Goal: Entertainment & Leisure: Consume media (video, audio)

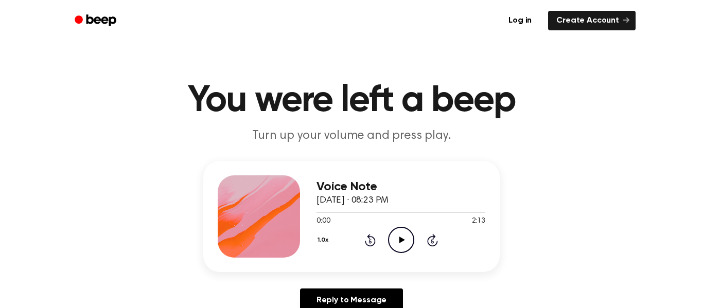
click at [405, 236] on icon "Play Audio" at bounding box center [401, 240] width 26 height 26
click at [362, 275] on div "Voice Note [DATE] · 08:23 PM 0:20 2:13 Your browser does not support the [objec…" at bounding box center [351, 241] width 679 height 160
click at [362, 275] on div "Voice Note [DATE] · 08:23 PM 0:21 2:13 Your browser does not support the [objec…" at bounding box center [351, 241] width 679 height 160
click at [362, 272] on div "Voice Note [DATE] · 08:23 PM 0:22 2:13 Your browser does not support the [objec…" at bounding box center [351, 241] width 679 height 160
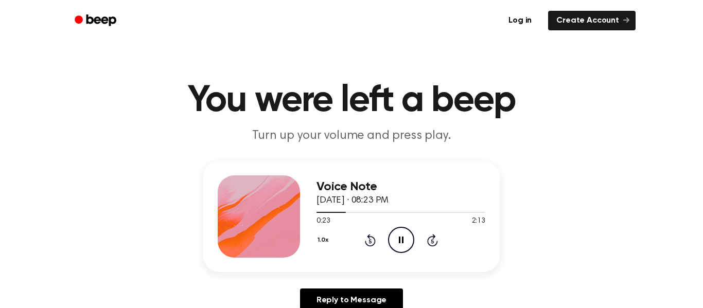
click at [362, 272] on div "Voice Note [DATE] · 08:23 PM 0:23 2:13 Your browser does not support the [objec…" at bounding box center [351, 241] width 679 height 160
click at [367, 89] on h1 "You were left a beep" at bounding box center [351, 100] width 527 height 37
click at [368, 85] on h1 "You were left a beep" at bounding box center [351, 100] width 527 height 37
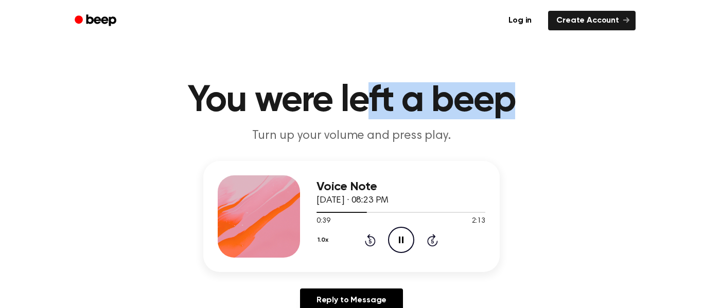
drag, startPoint x: 367, startPoint y: 95, endPoint x: 518, endPoint y: 97, distance: 151.9
click at [518, 97] on h1 "You were left a beep" at bounding box center [351, 100] width 527 height 37
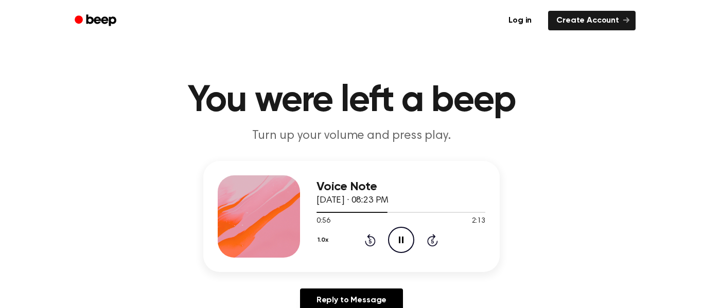
click at [268, 96] on h1 "You were left a beep" at bounding box center [351, 100] width 527 height 37
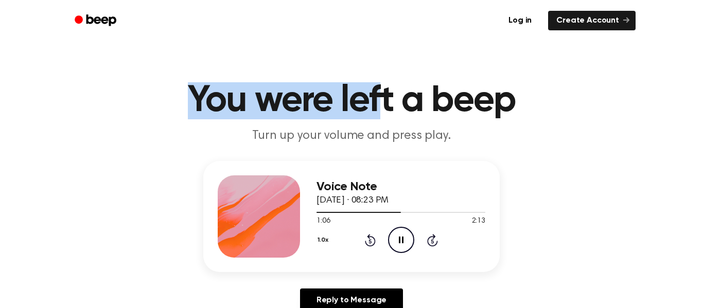
drag, startPoint x: 194, startPoint y: 98, endPoint x: 383, endPoint y: 114, distance: 189.6
click at [383, 114] on h1 "You were left a beep" at bounding box center [351, 100] width 527 height 37
click at [262, 106] on h1 "You were left a beep" at bounding box center [351, 100] width 527 height 37
drag, startPoint x: 235, startPoint y: 107, endPoint x: 379, endPoint y: 112, distance: 144.2
click at [379, 112] on h1 "You were left a beep" at bounding box center [351, 100] width 527 height 37
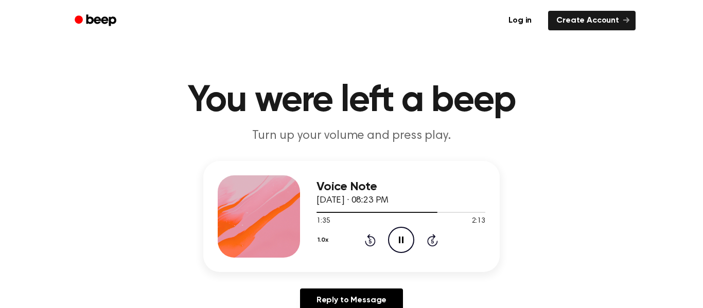
drag, startPoint x: 319, startPoint y: 201, endPoint x: 386, endPoint y: 202, distance: 66.4
click at [386, 202] on span "[DATE] · 08:23 PM" at bounding box center [353, 200] width 72 height 9
click at [490, 166] on div "Voice Note [DATE] · 08:23 PM 1:39 2:13 Your browser does not support the [objec…" at bounding box center [351, 216] width 297 height 111
click at [398, 251] on icon "Play Audio" at bounding box center [401, 240] width 26 height 26
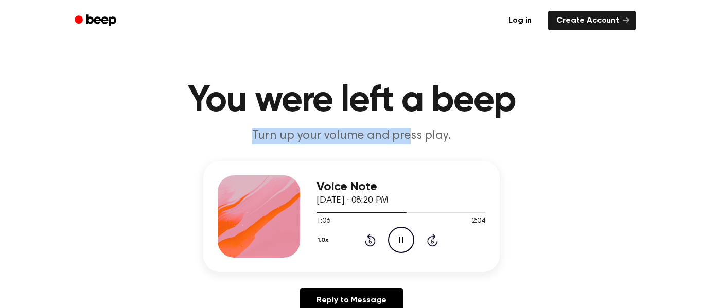
drag, startPoint x: 257, startPoint y: 134, endPoint x: 407, endPoint y: 133, distance: 150.3
click at [407, 133] on p "Turn up your volume and press play." at bounding box center [351, 136] width 395 height 17
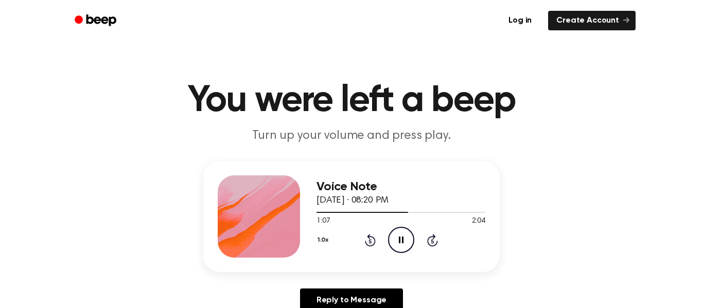
click at [420, 125] on header "You were left a beep Turn up your volume and press play." at bounding box center [351, 113] width 679 height 62
drag, startPoint x: 290, startPoint y: 140, endPoint x: 413, endPoint y: 137, distance: 123.1
click at [413, 137] on p "Turn up your volume and press play." at bounding box center [351, 136] width 395 height 17
click at [326, 10] on ul "Log in Create Account" at bounding box center [385, 21] width 502 height 24
click at [217, 100] on h1 "You were left a beep" at bounding box center [351, 100] width 527 height 37
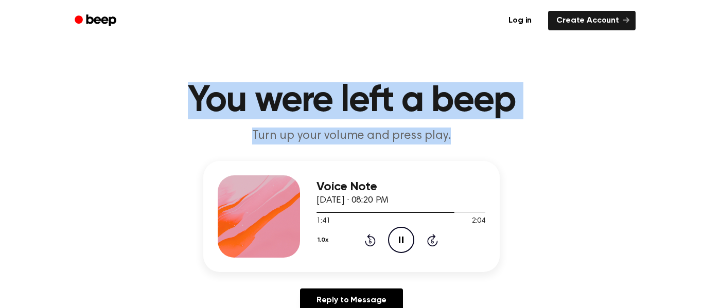
drag, startPoint x: 193, startPoint y: 99, endPoint x: 475, endPoint y: 137, distance: 284.1
click at [475, 137] on header "You were left a beep Turn up your volume and press play." at bounding box center [351, 113] width 679 height 62
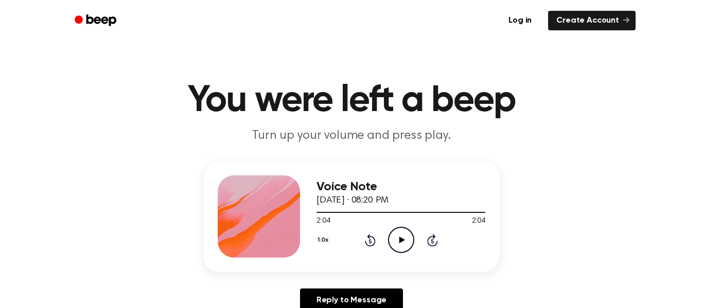
click at [418, 172] on div "Voice Note September 30, 2024 · 08:20 PM 2:04 2:04 Your browser does not suppor…" at bounding box center [351, 216] width 297 height 111
